Goal: Information Seeking & Learning: Learn about a topic

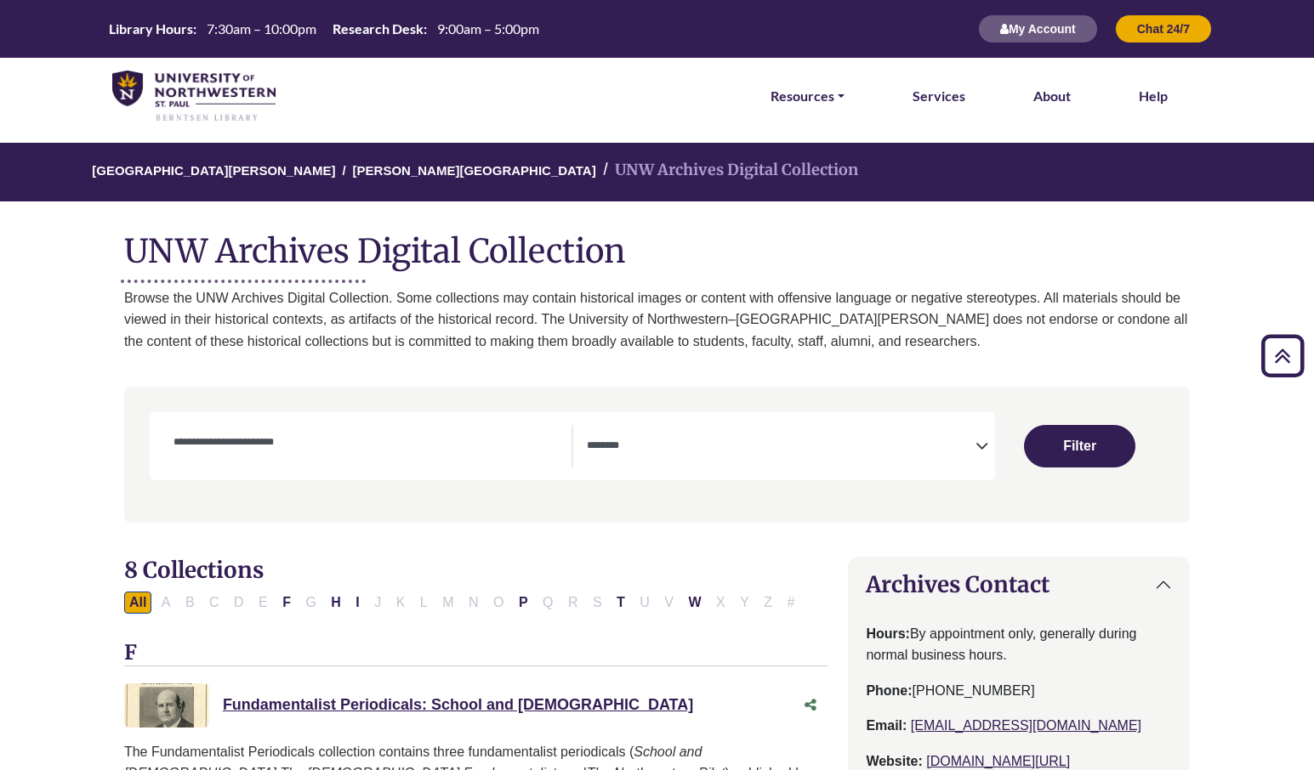
select select "Database Subject Filter"
click at [177, 94] on img at bounding box center [193, 97] width 163 height 52
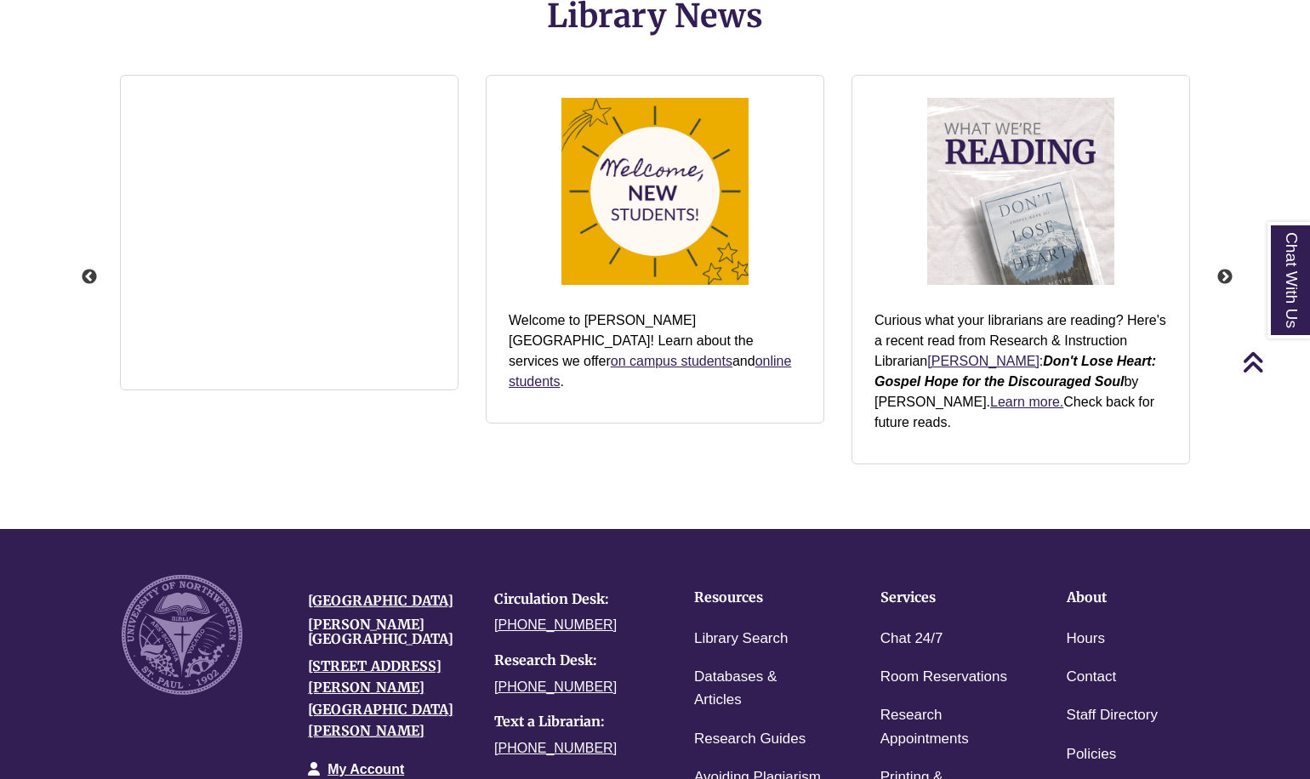
scroll to position [2235, 0]
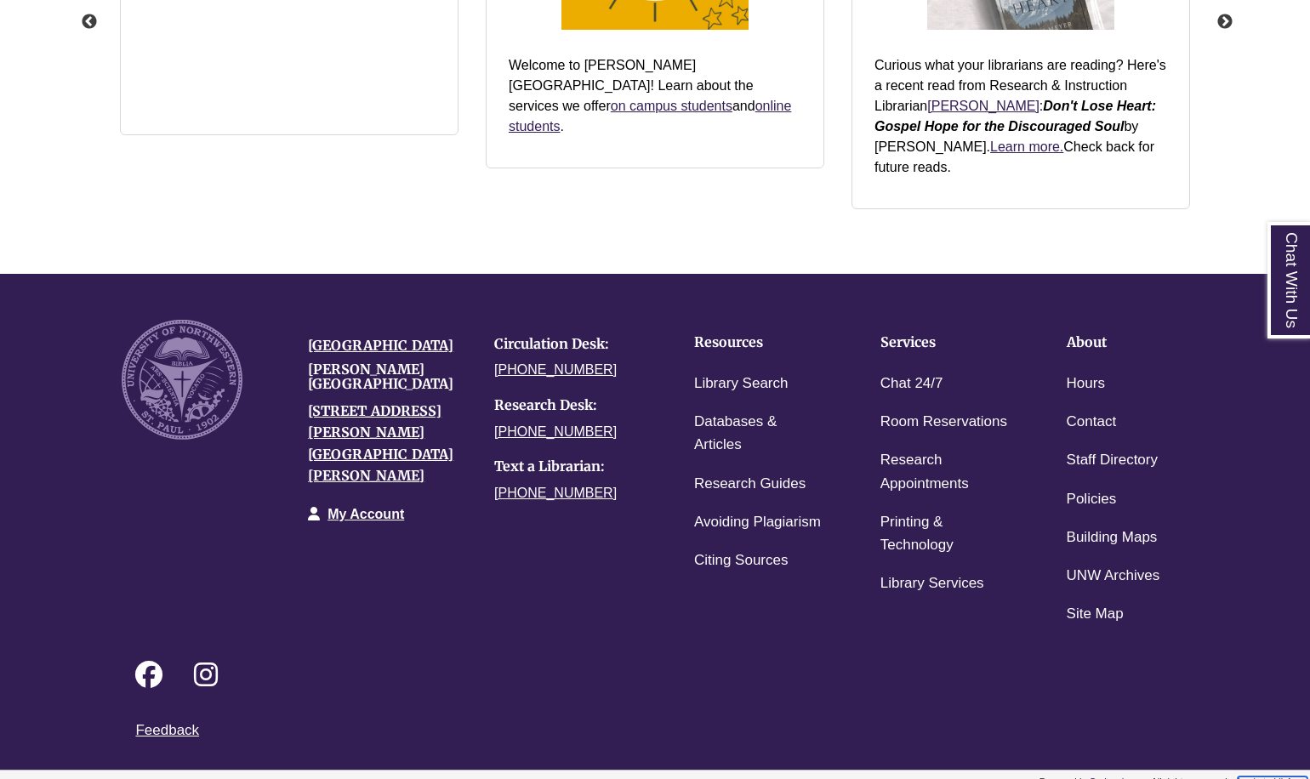
click at [1259, 776] on link "Login to LibApps" at bounding box center [1272, 781] width 70 height 10
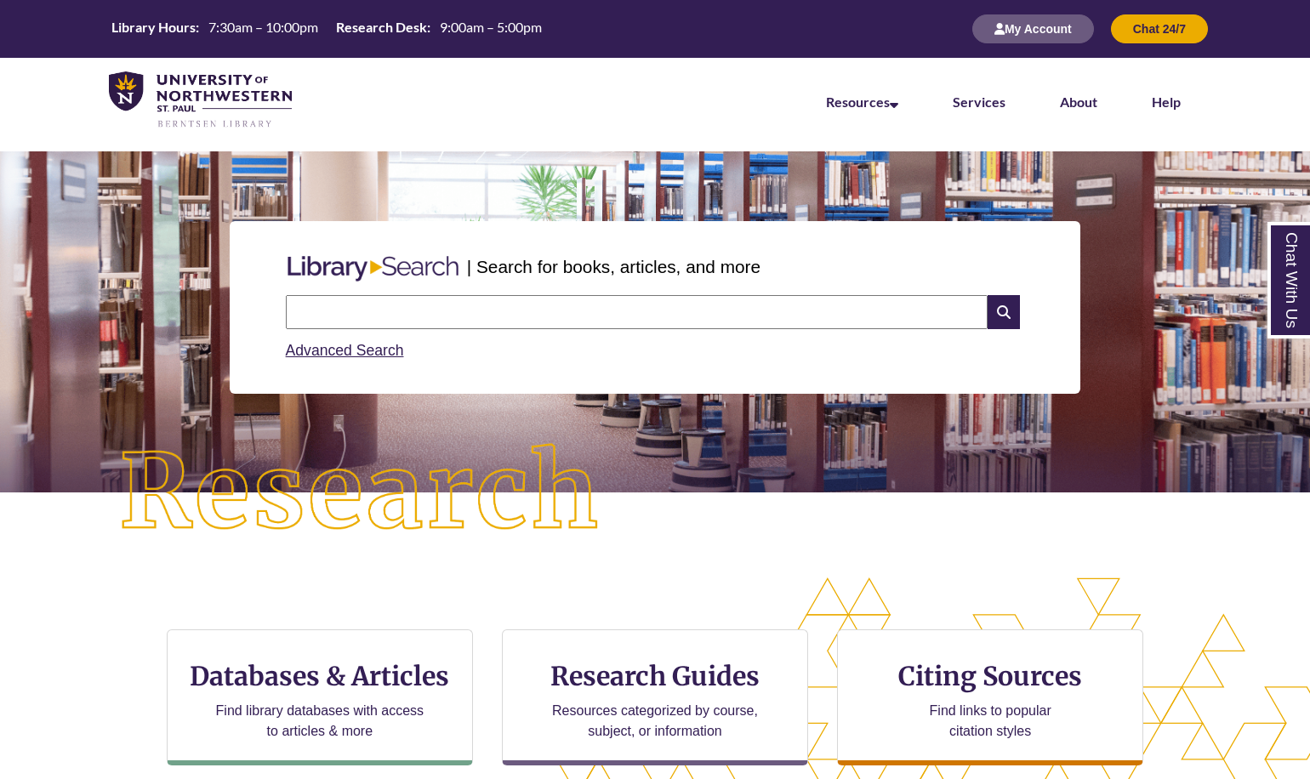
click at [349, 327] on input "text" at bounding box center [637, 312] width 702 height 34
type input "**********"
